Goal: Task Accomplishment & Management: Complete application form

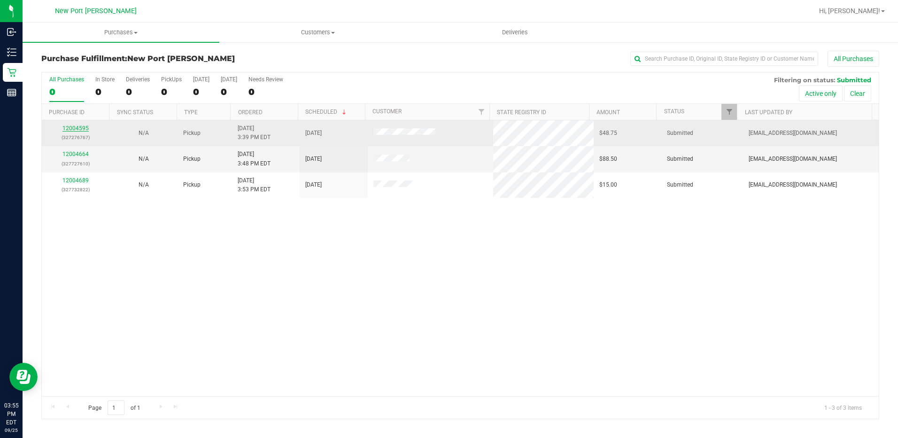
click at [69, 127] on link "12004595" at bounding box center [75, 128] width 26 height 7
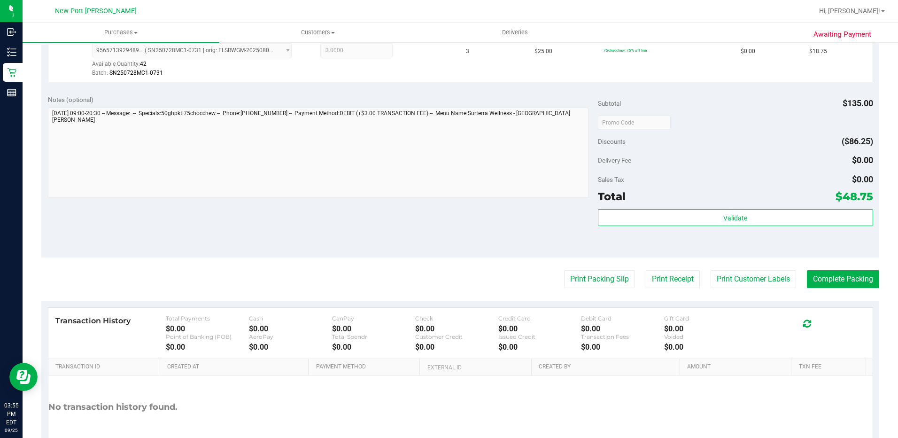
scroll to position [385, 0]
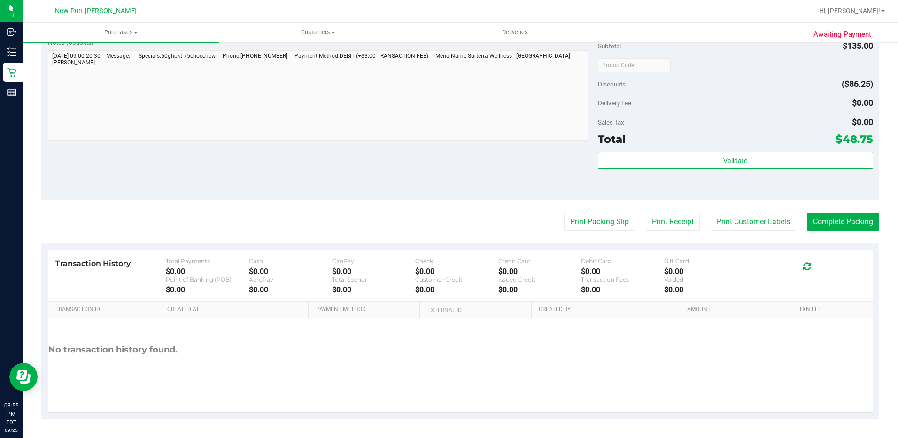
click at [641, 149] on div "Subtotal $135.00 Discounts ($86.25) Delivery Fee $0.00 Sales Tax $0.00 Total $4…" at bounding box center [735, 116] width 275 height 156
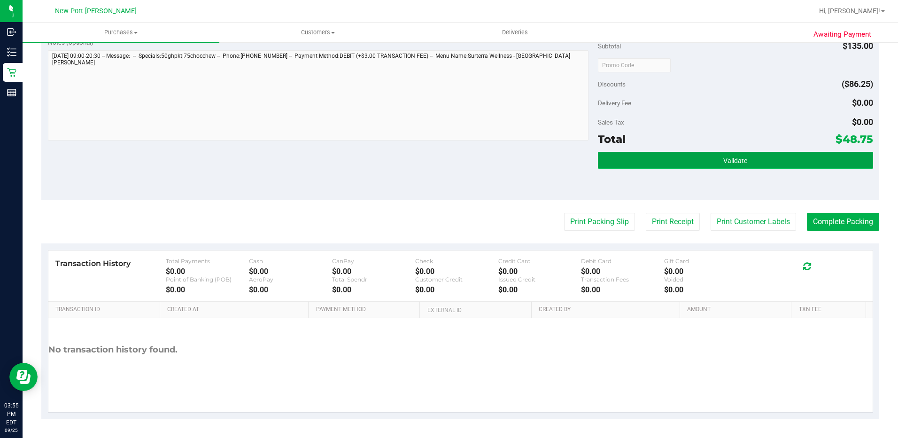
click at [649, 156] on button "Validate" at bounding box center [735, 160] width 275 height 17
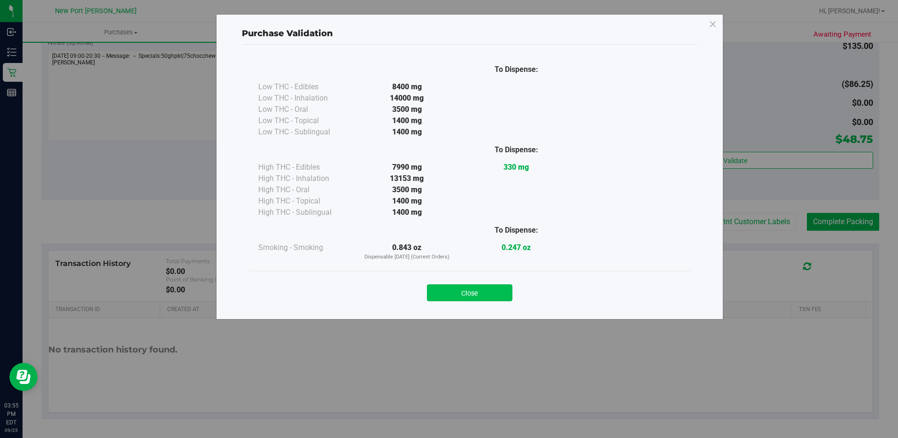
click at [487, 287] on button "Close" at bounding box center [469, 292] width 85 height 17
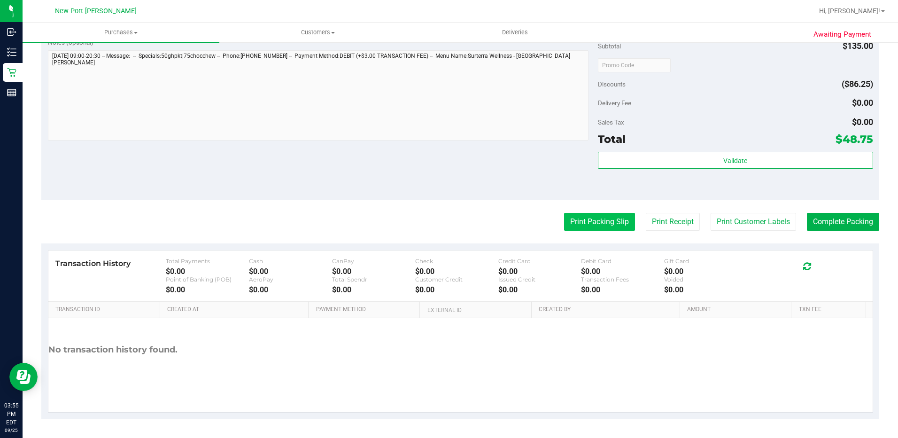
click at [602, 219] on button "Print Packing Slip" at bounding box center [599, 222] width 71 height 18
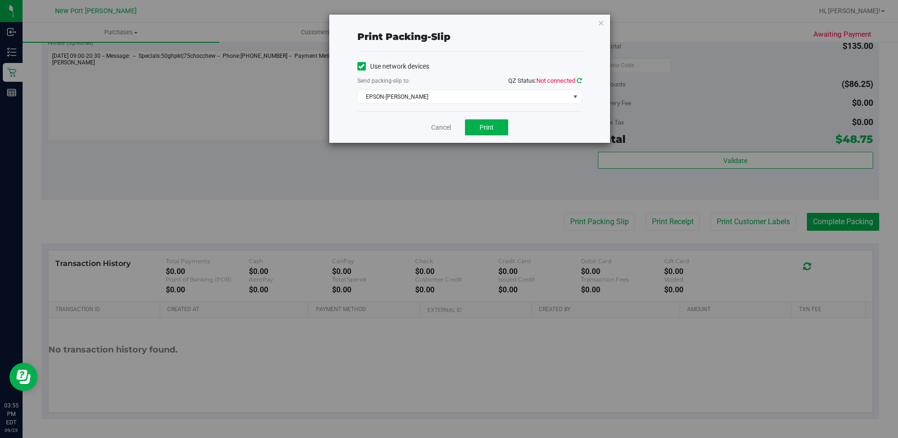
click at [580, 77] on link at bounding box center [579, 80] width 5 height 7
click at [491, 133] on button "Print" at bounding box center [486, 127] width 43 height 16
drag, startPoint x: 443, startPoint y: 129, endPoint x: 472, endPoint y: 134, distance: 29.5
click at [443, 129] on link "Cancel" at bounding box center [441, 128] width 20 height 10
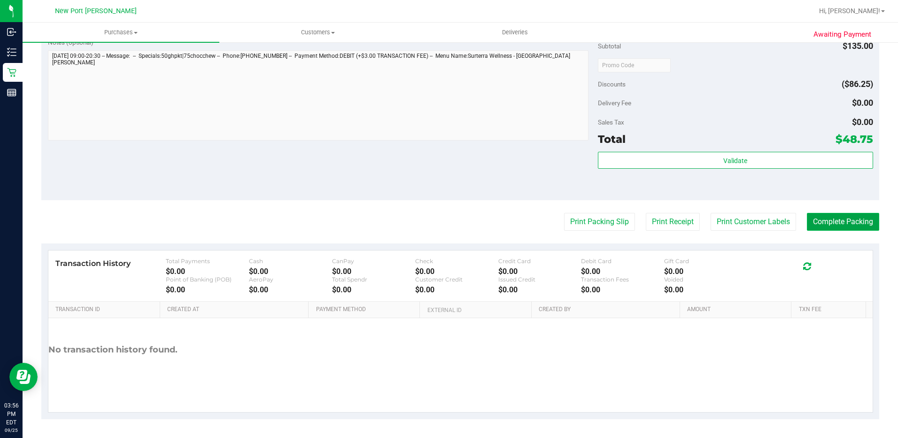
click at [834, 222] on button "Complete Packing" at bounding box center [843, 222] width 72 height 18
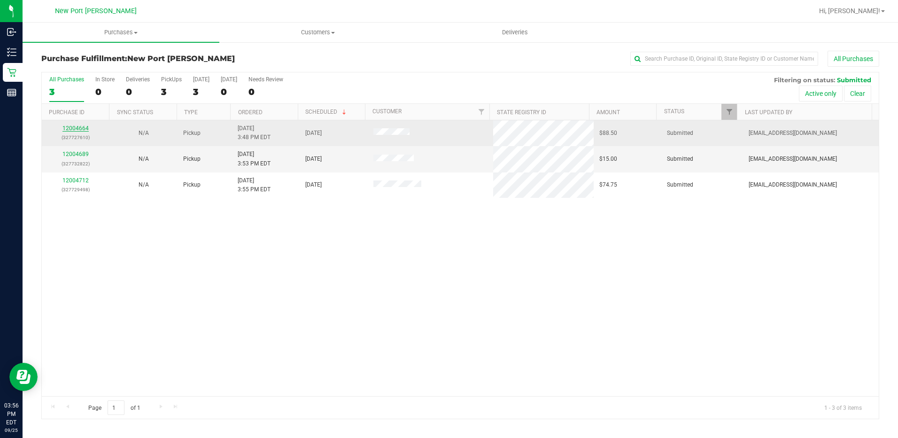
click at [76, 126] on link "12004664" at bounding box center [75, 128] width 26 height 7
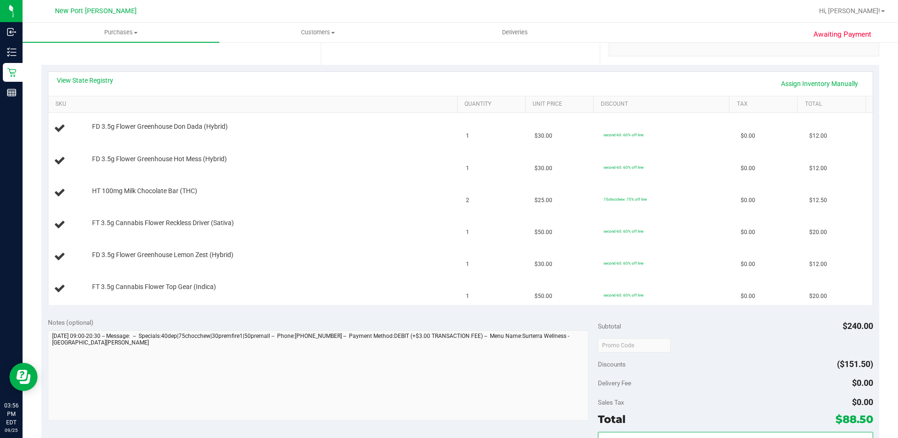
scroll to position [376, 0]
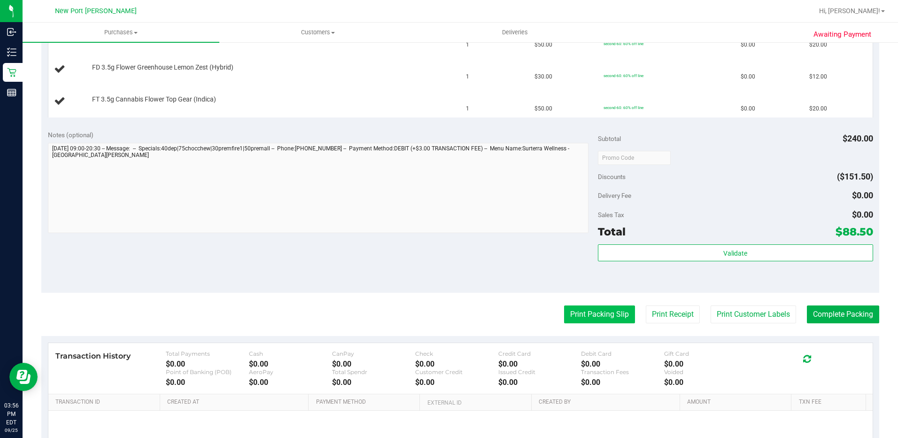
click at [596, 320] on button "Print Packing Slip" at bounding box center [599, 314] width 71 height 18
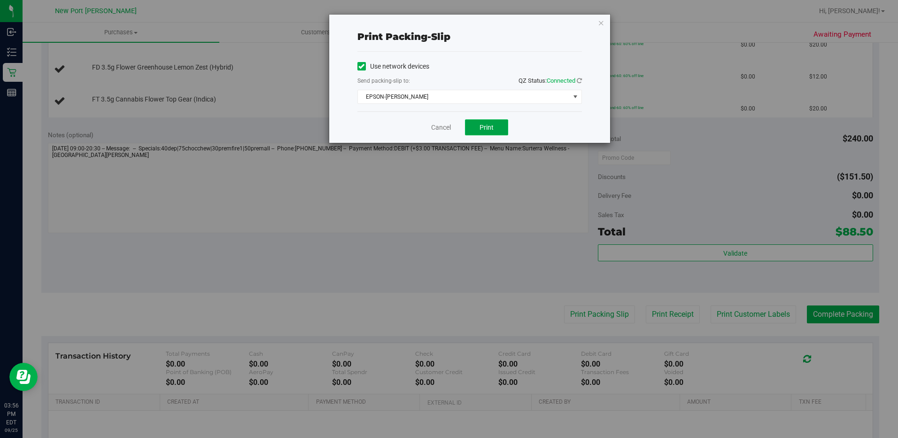
click at [486, 121] on button "Print" at bounding box center [486, 127] width 43 height 16
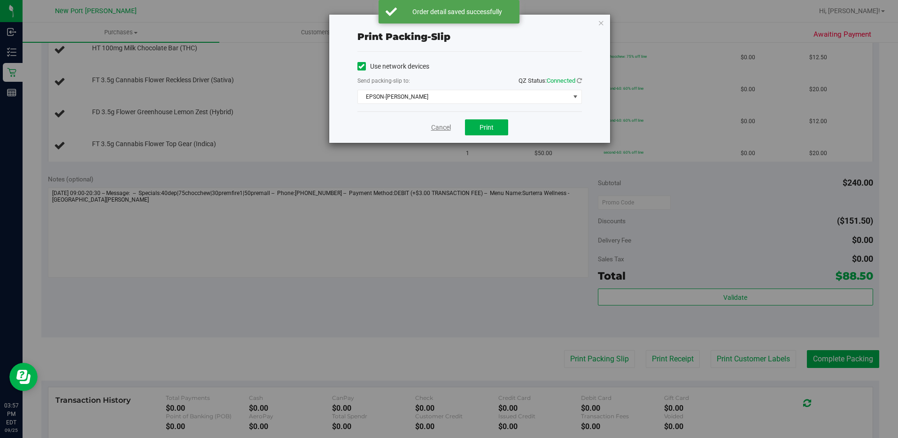
click at [446, 123] on link "Cancel" at bounding box center [441, 128] width 20 height 10
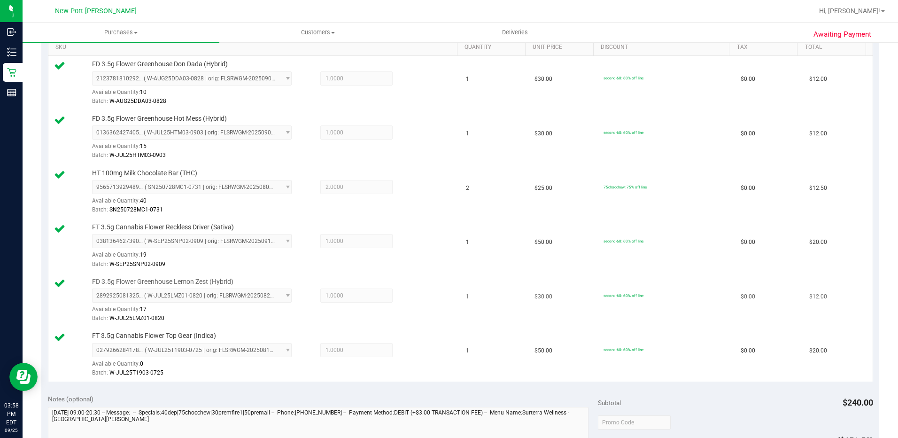
scroll to position [423, 0]
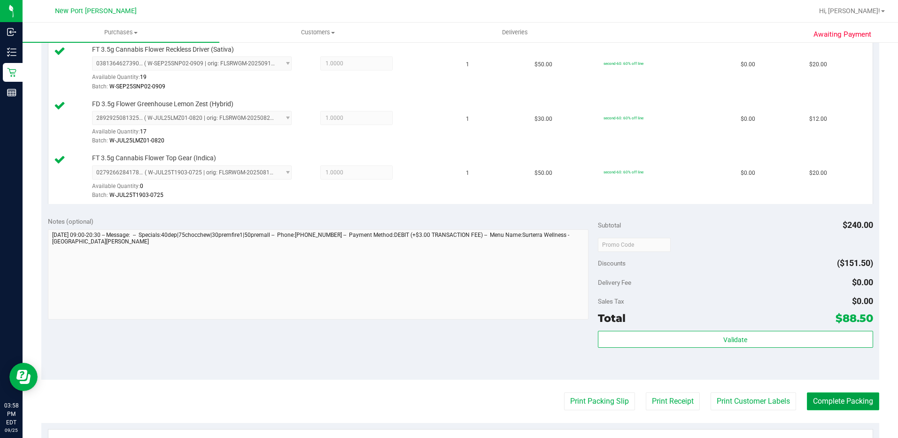
click at [809, 404] on button "Complete Packing" at bounding box center [843, 401] width 72 height 18
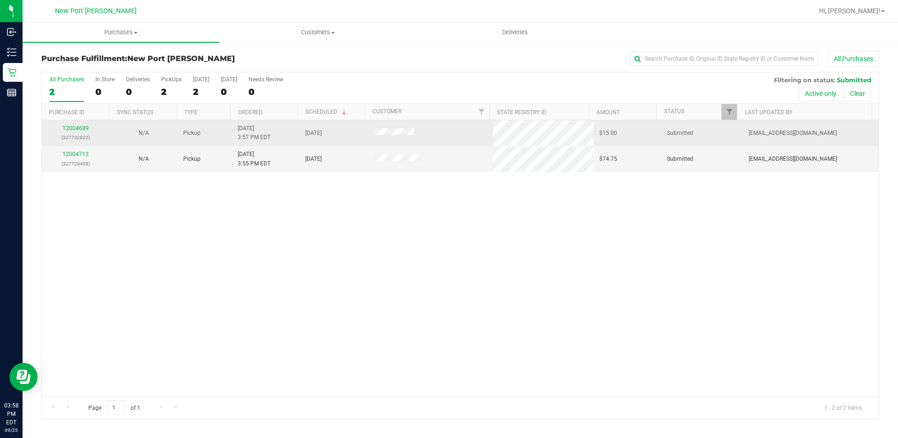
click at [80, 123] on td "12004689 (327732822)" at bounding box center [76, 133] width 68 height 26
click at [81, 128] on link "12004689" at bounding box center [75, 128] width 26 height 7
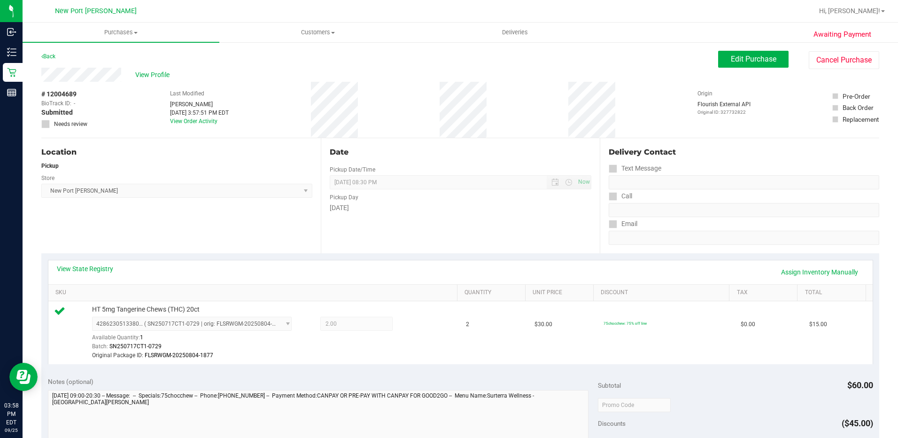
click at [48, 52] on div "Back" at bounding box center [48, 56] width 14 height 11
click at [51, 51] on div "Back" at bounding box center [48, 56] width 14 height 11
click at [51, 54] on link "Back" at bounding box center [48, 56] width 14 height 7
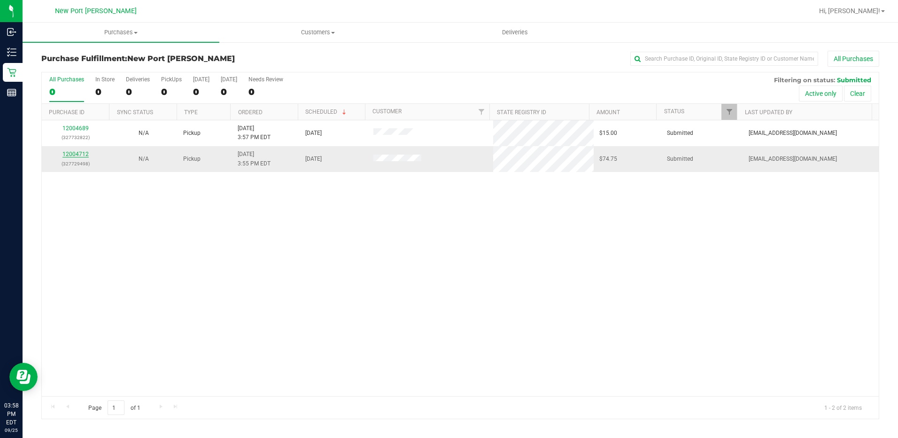
click at [85, 154] on link "12004712" at bounding box center [75, 154] width 26 height 7
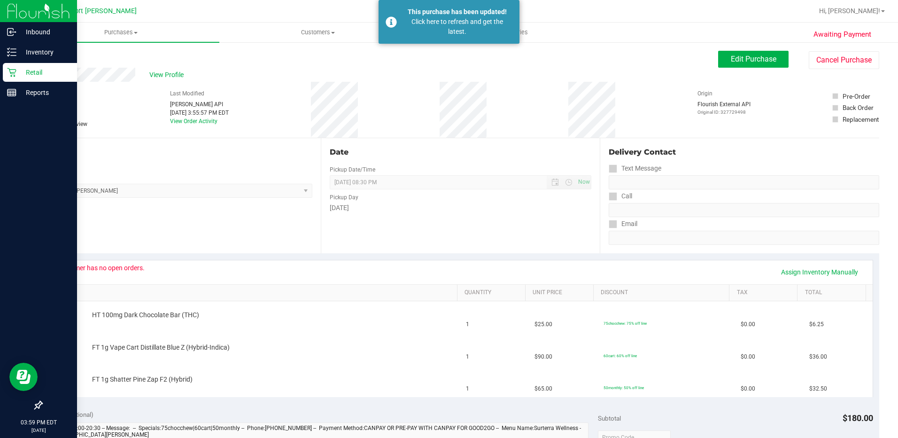
click at [25, 72] on p "Retail" at bounding box center [44, 72] width 56 height 11
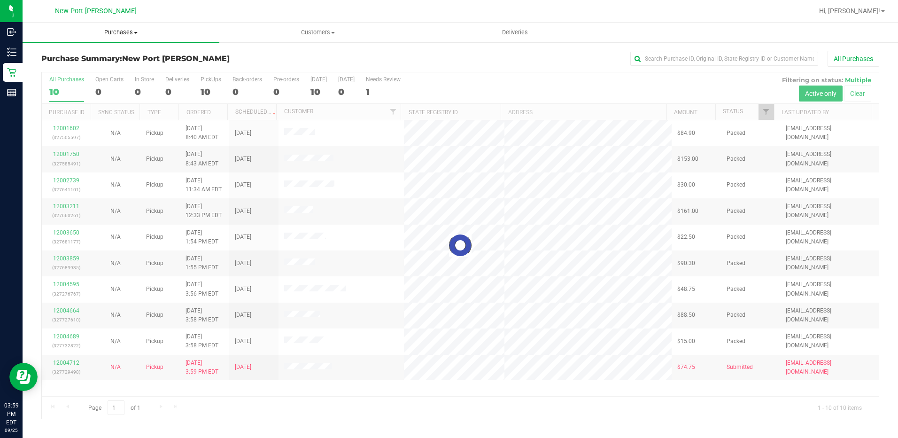
click at [118, 36] on span "Purchases" at bounding box center [121, 32] width 197 height 8
click at [107, 65] on li "Fulfillment" at bounding box center [121, 67] width 197 height 11
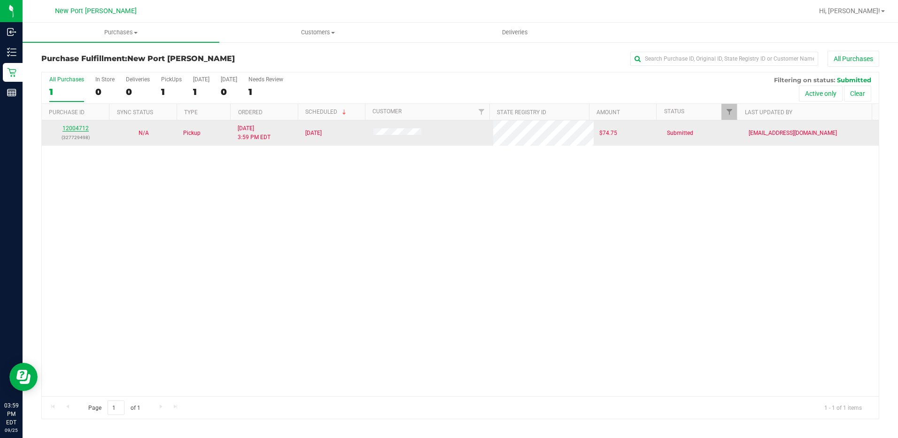
click at [67, 128] on link "12004712" at bounding box center [75, 128] width 26 height 7
click at [82, 127] on link "12004712" at bounding box center [75, 128] width 26 height 7
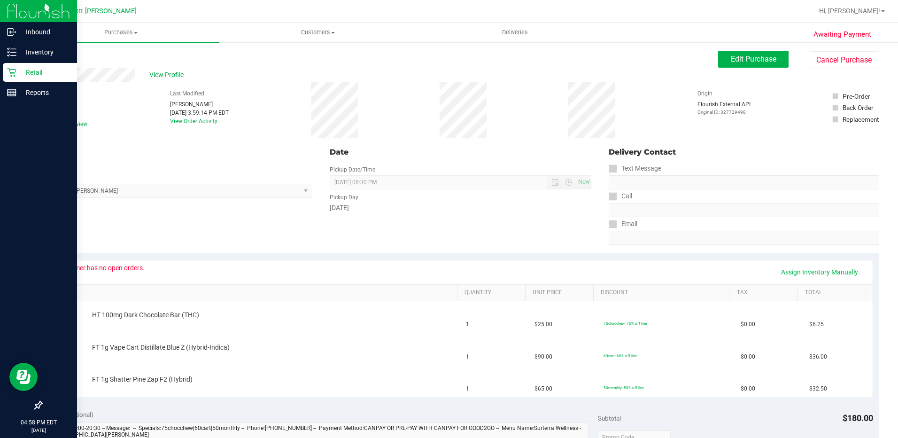
click at [20, 78] on div "Retail" at bounding box center [40, 72] width 74 height 19
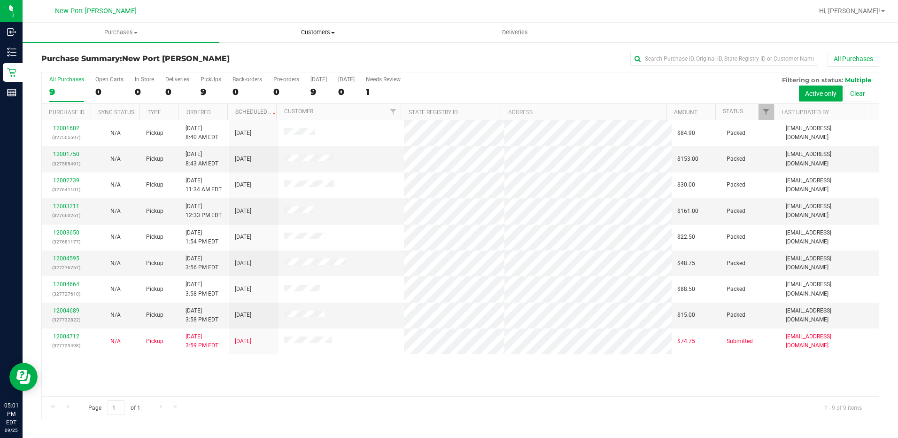
click at [303, 31] on span "Customers" at bounding box center [318, 32] width 196 height 8
click at [272, 70] on span "Add a new customer" at bounding box center [263, 68] width 88 height 8
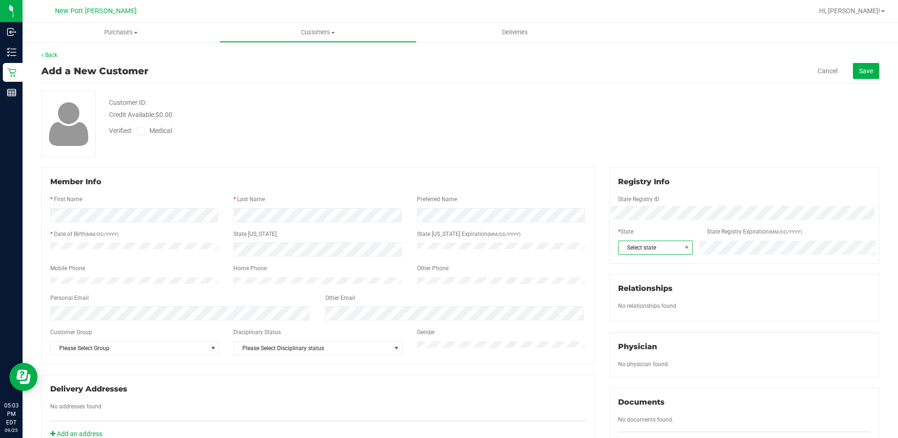
click at [657, 246] on span "Select state" at bounding box center [649, 247] width 62 height 13
click at [638, 357] on li "FL" at bounding box center [650, 361] width 73 height 16
click at [138, 131] on icon at bounding box center [141, 131] width 6 height 0
click at [0, 0] on input "Medical" at bounding box center [0, 0] width 0 height 0
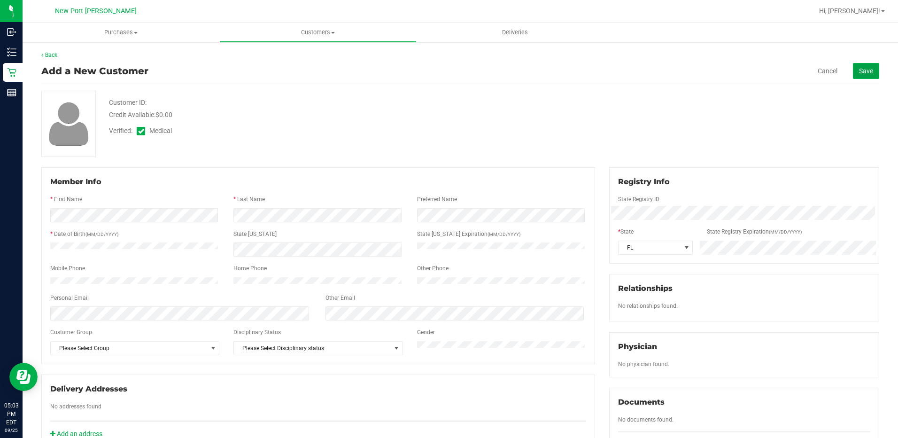
click at [863, 67] on span "Save" at bounding box center [866, 71] width 14 height 8
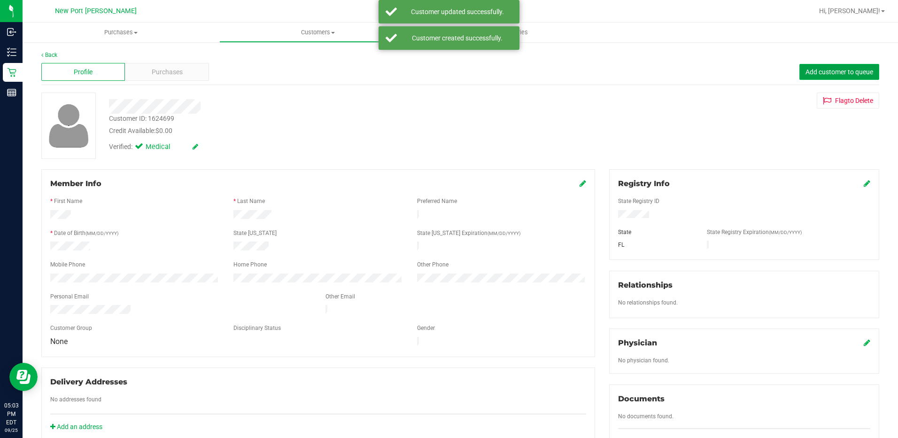
click at [834, 67] on button "Add customer to queue" at bounding box center [839, 72] width 80 height 16
